Goal: Check status

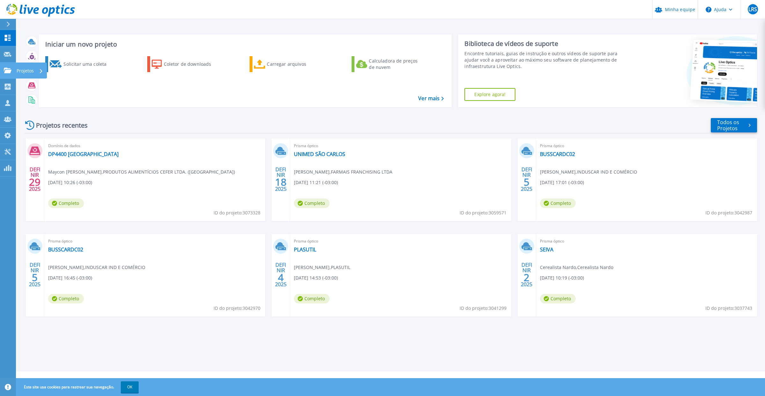
click at [8, 74] on link "Projetos Projetos" at bounding box center [8, 71] width 16 height 16
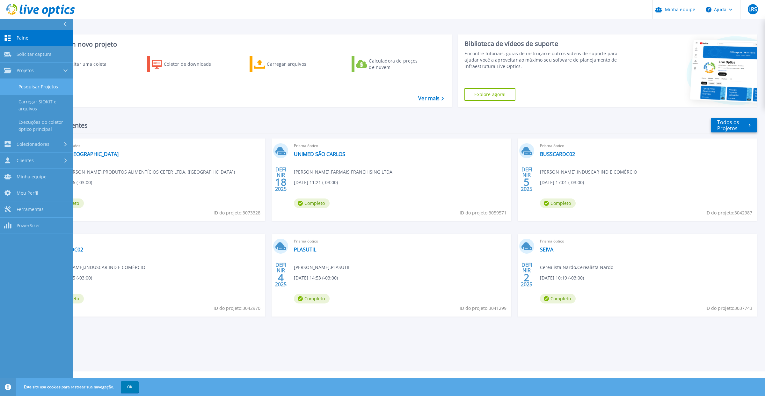
click at [15, 88] on link "Pesquisar Projetos" at bounding box center [36, 87] width 73 height 16
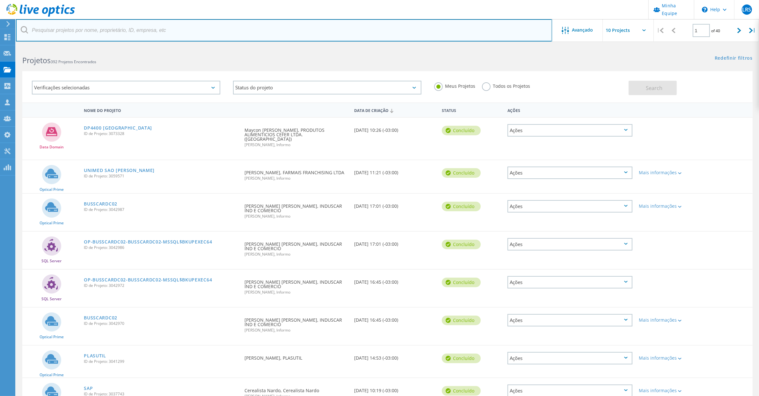
click at [46, 32] on input "text" at bounding box center [284, 30] width 536 height 22
type input "vidroporto"
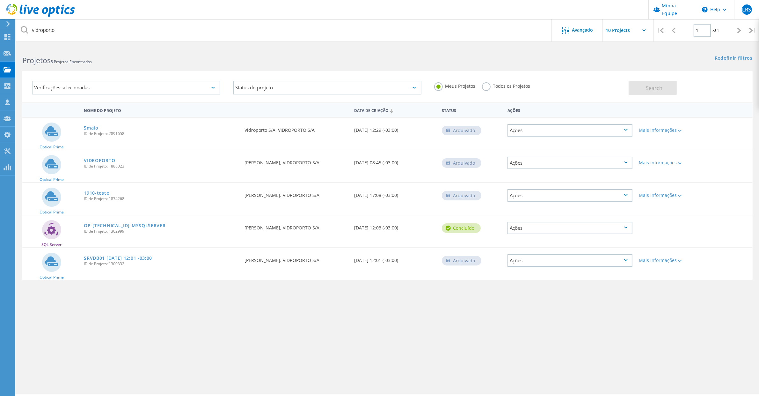
drag, startPoint x: 93, startPoint y: 126, endPoint x: 114, endPoint y: 137, distance: 23.5
click at [93, 126] on link "5maio" at bounding box center [91, 128] width 15 height 4
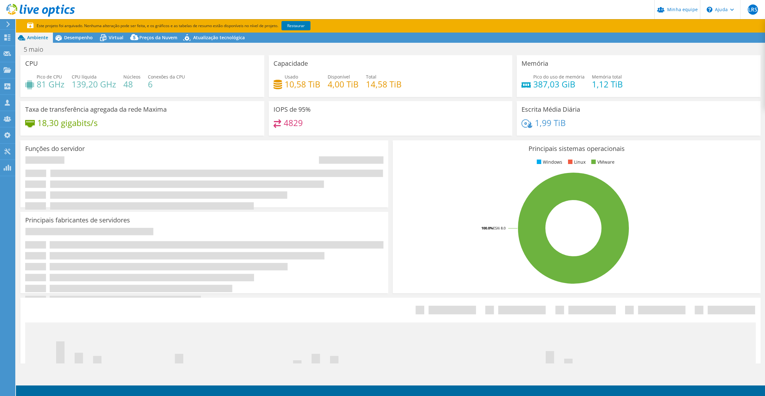
select select "USEast"
select select "BRL"
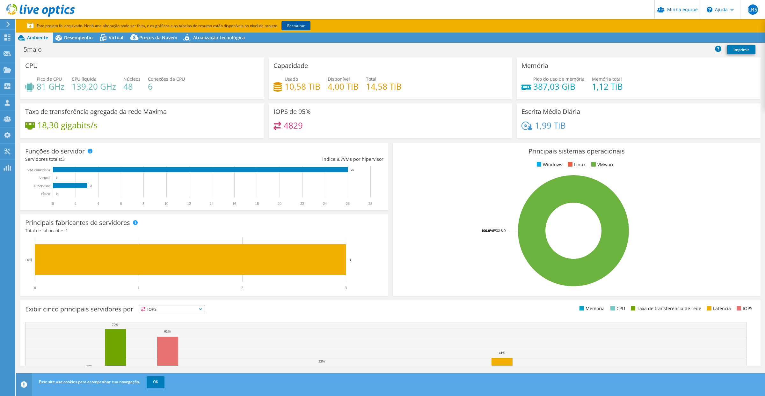
click at [116, 37] on font "Virtual" at bounding box center [116, 37] width 15 height 6
click at [108, 40] on icon at bounding box center [103, 37] width 11 height 11
click at [108, 34] on icon at bounding box center [103, 37] width 11 height 11
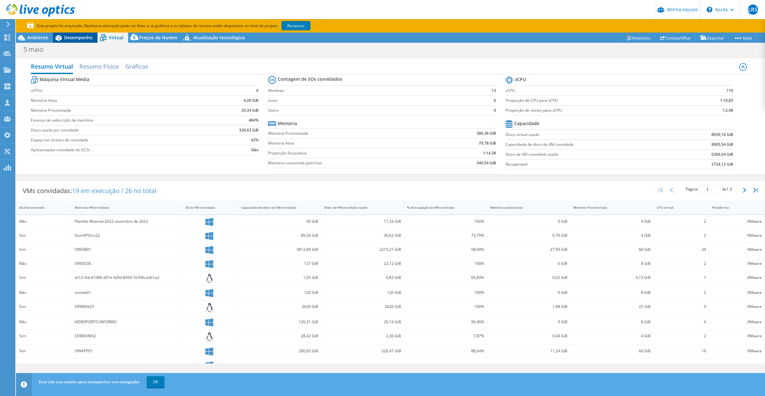
click at [78, 39] on font "Desempenho" at bounding box center [78, 37] width 29 height 6
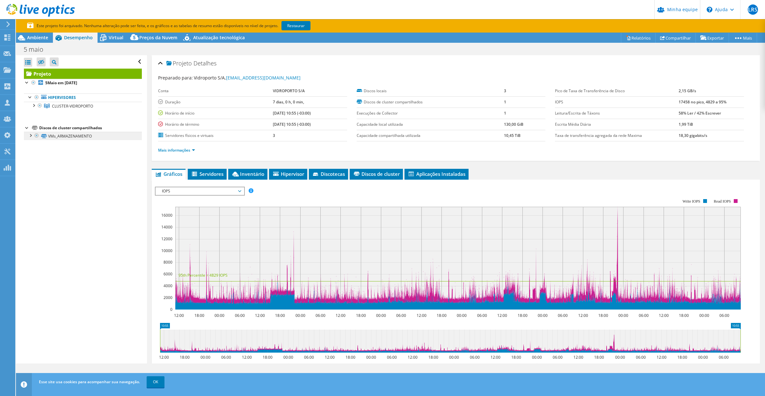
drag, startPoint x: 34, startPoint y: 106, endPoint x: 53, endPoint y: 138, distance: 36.7
click at [34, 106] on div at bounding box center [33, 105] width 6 height 6
click at [113, 39] on font "Virtual" at bounding box center [116, 37] width 15 height 6
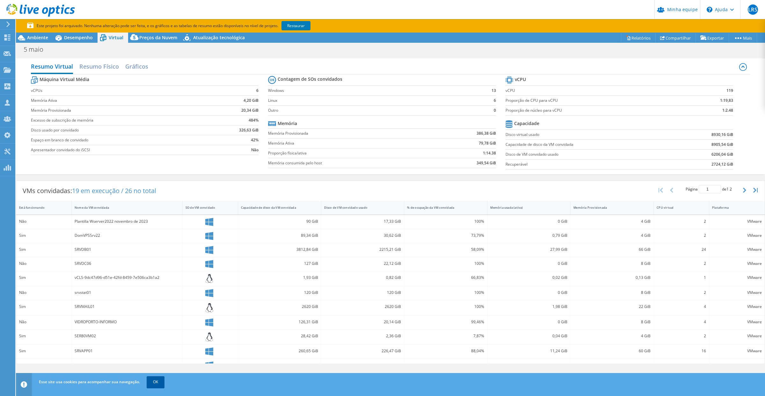
click at [153, 382] on font "OK" at bounding box center [155, 381] width 5 height 5
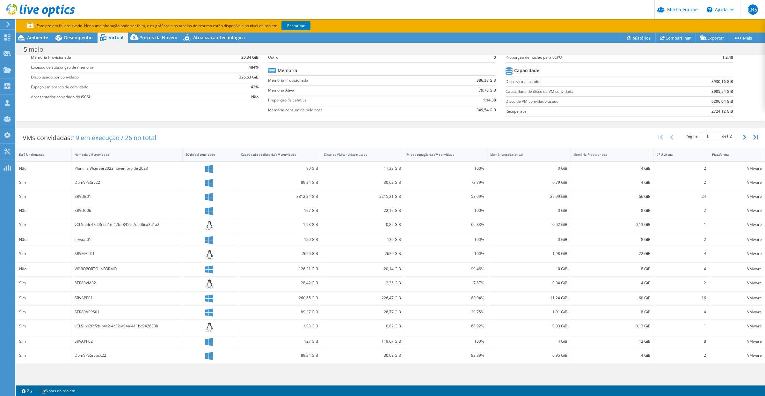
scroll to position [71, 0]
